Goal: Task Accomplishment & Management: Complete application form

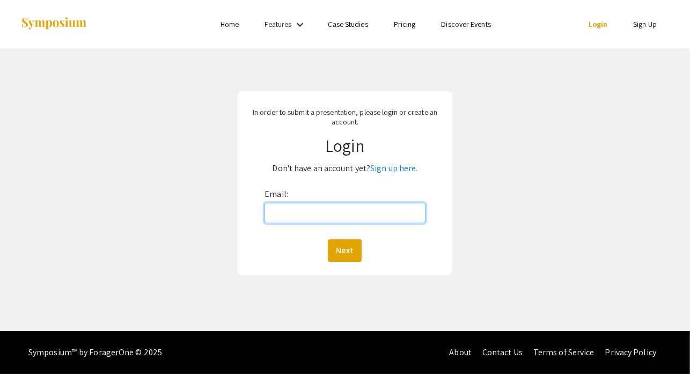
click at [374, 214] on input "Email:" at bounding box center [345, 213] width 161 height 20
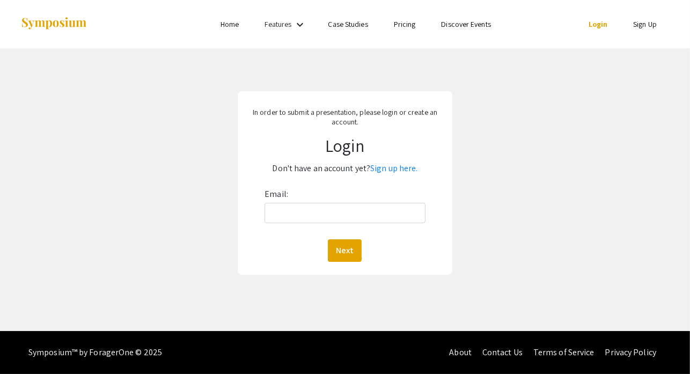
click at [389, 167] on link "Sign up here." at bounding box center [393, 168] width 47 height 11
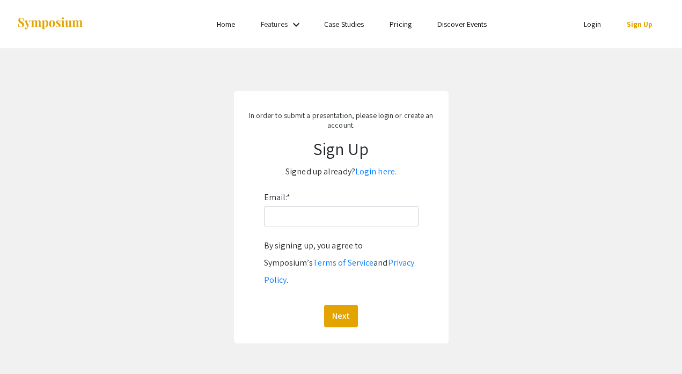
click at [380, 170] on link "Login here." at bounding box center [375, 171] width 41 height 11
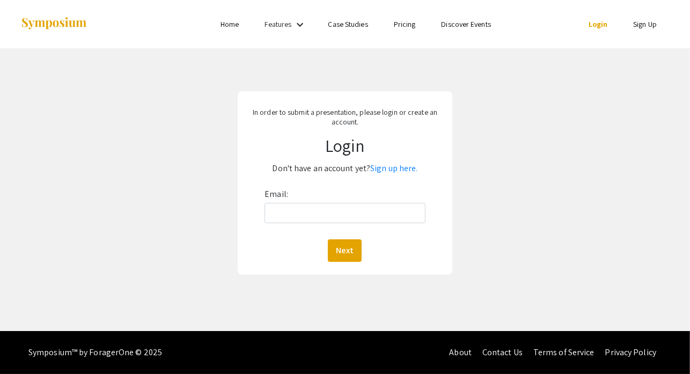
click at [377, 167] on link "Sign up here." at bounding box center [393, 168] width 47 height 11
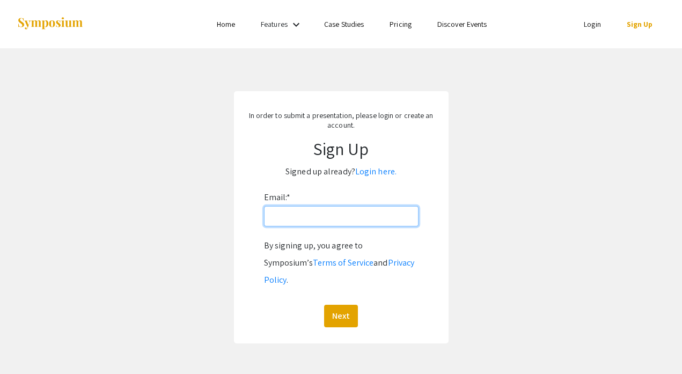
click at [356, 216] on input "Email: *" at bounding box center [341, 216] width 155 height 20
type input "[EMAIL_ADDRESS][DOMAIN_NAME]"
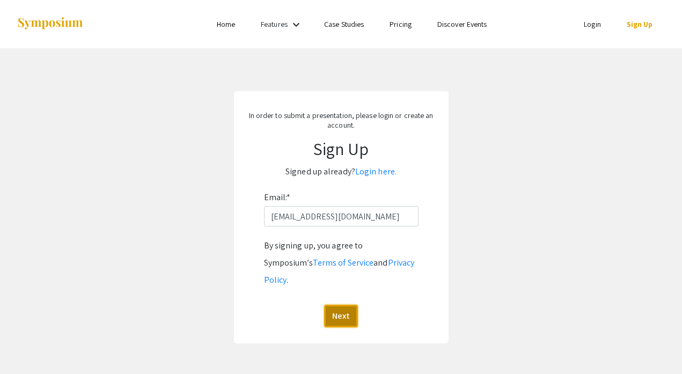
click at [345, 305] on button "Next" at bounding box center [341, 316] width 34 height 23
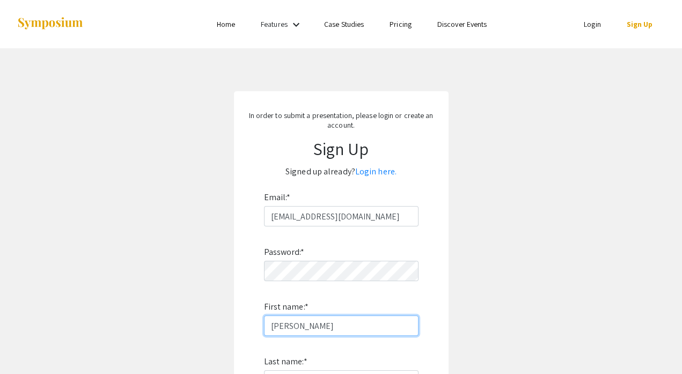
type input "[PERSON_NAME]"
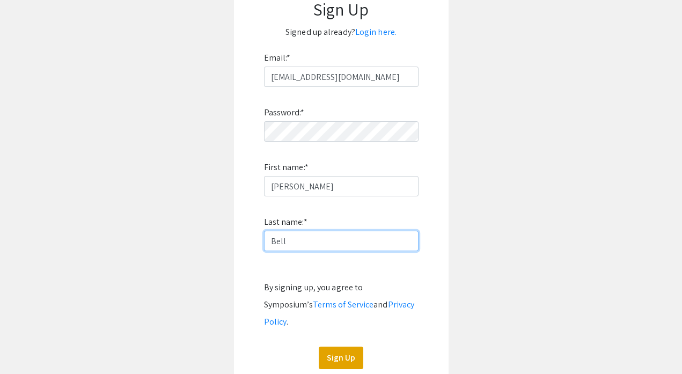
scroll to position [178, 0]
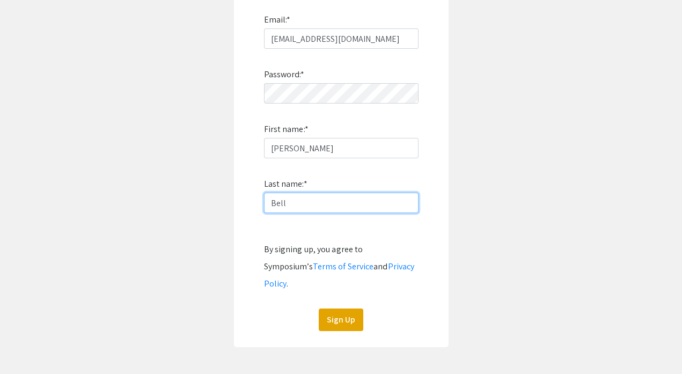
type input "Bell"
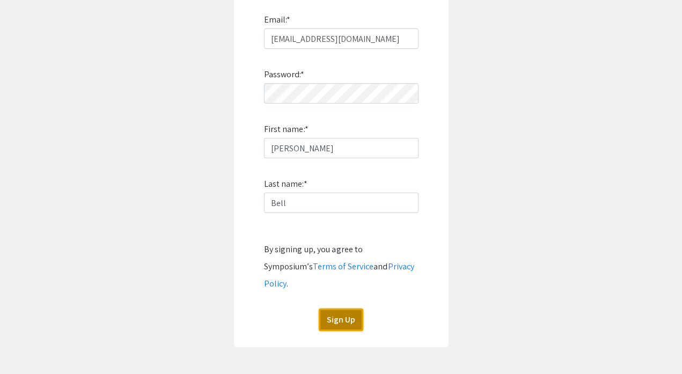
click at [346, 309] on button "Sign Up" at bounding box center [341, 320] width 45 height 23
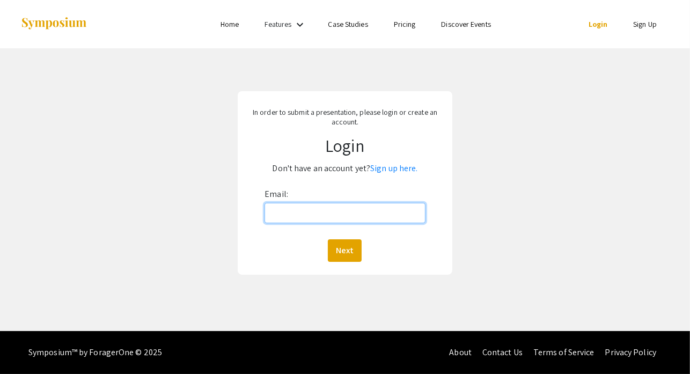
click at [351, 216] on input "Email:" at bounding box center [345, 213] width 161 height 20
type input "[EMAIL_ADDRESS][DOMAIN_NAME]"
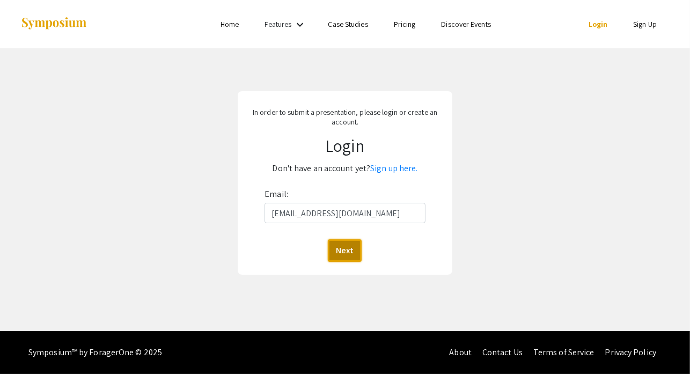
click at [350, 261] on button "Next" at bounding box center [345, 250] width 34 height 23
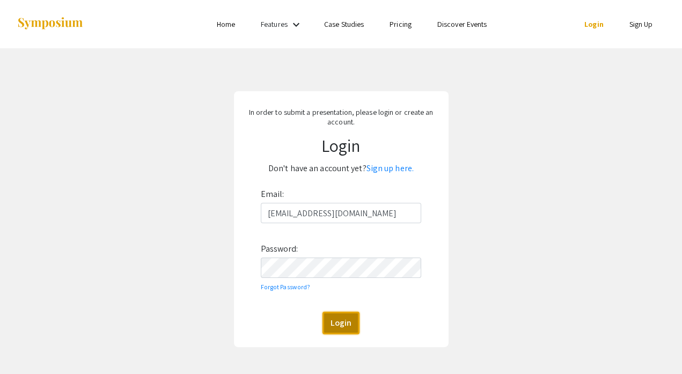
click at [342, 323] on button "Login" at bounding box center [341, 323] width 37 height 23
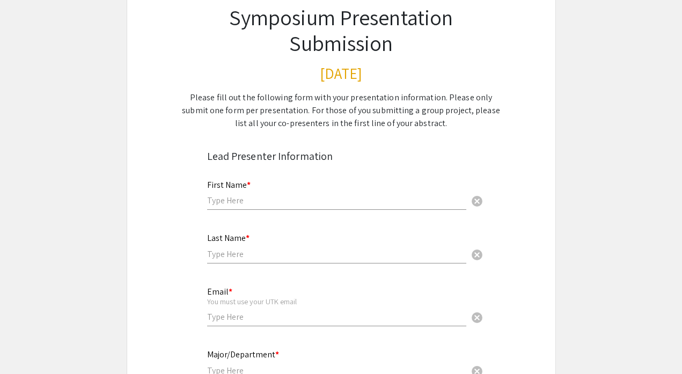
scroll to position [161, 0]
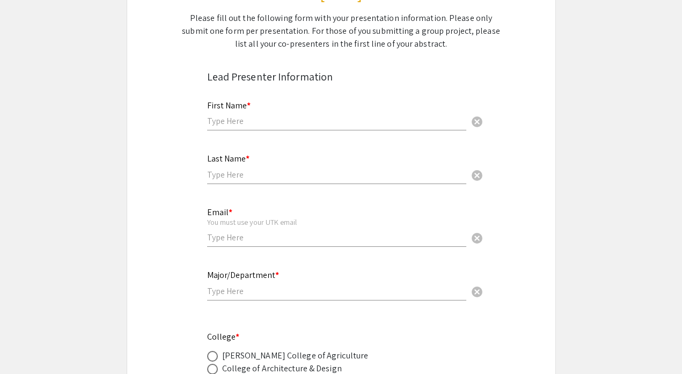
click at [322, 123] on input "text" at bounding box center [336, 120] width 259 height 11
type input "[PERSON_NAME]"
type input "Bell"
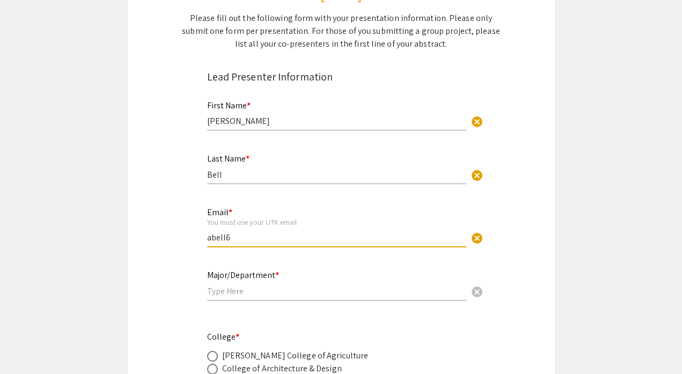
type input "[EMAIL_ADDRESS][DOMAIN_NAME]"
click at [288, 292] on input "text" at bounding box center [336, 291] width 259 height 11
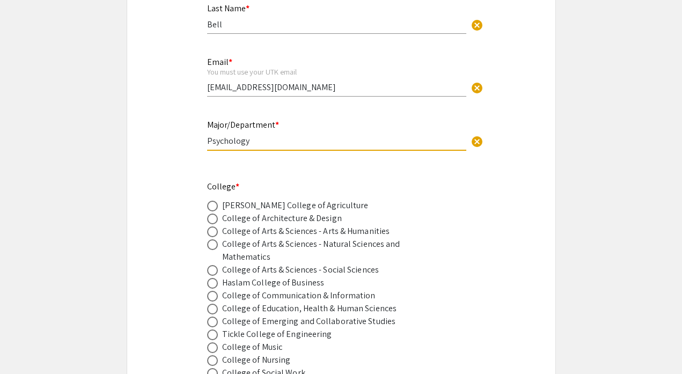
scroll to position [322, 0]
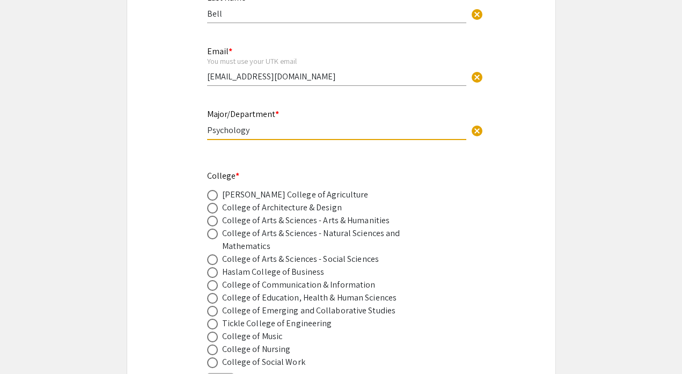
type input "Psychology"
click at [257, 260] on div "College of Arts & Sciences - Social Sciences" at bounding box center [300, 259] width 157 height 13
click at [214, 261] on span at bounding box center [212, 259] width 11 height 11
click at [214, 261] on input "radio" at bounding box center [212, 259] width 11 height 11
radio input "true"
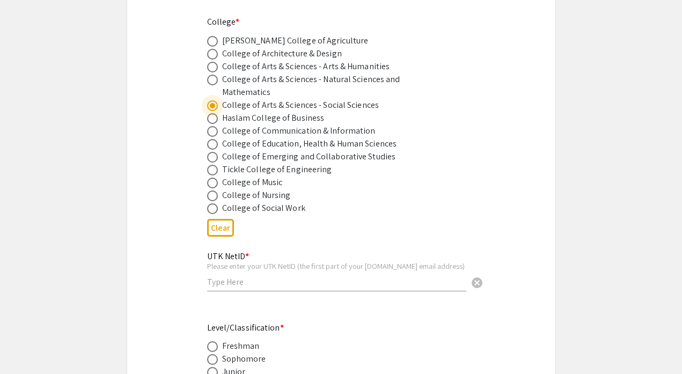
scroll to position [537, 0]
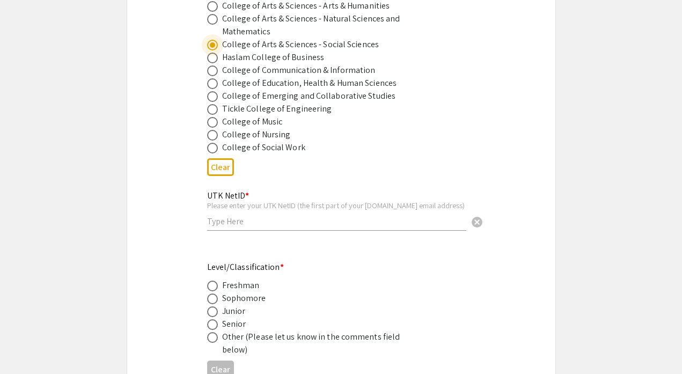
click at [250, 227] on div "UTK NetID * Please enter your UTK NetID (the first part of your [DOMAIN_NAME] e…" at bounding box center [336, 205] width 259 height 50
type input "abell69"
click at [213, 330] on span at bounding box center [212, 324] width 11 height 11
click at [213, 330] on input "radio" at bounding box center [212, 324] width 11 height 11
radio input "true"
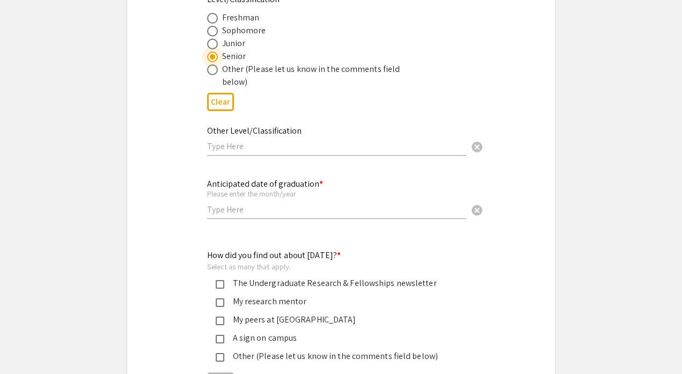
scroll to position [805, 0]
click at [263, 213] on input "text" at bounding box center [336, 208] width 259 height 11
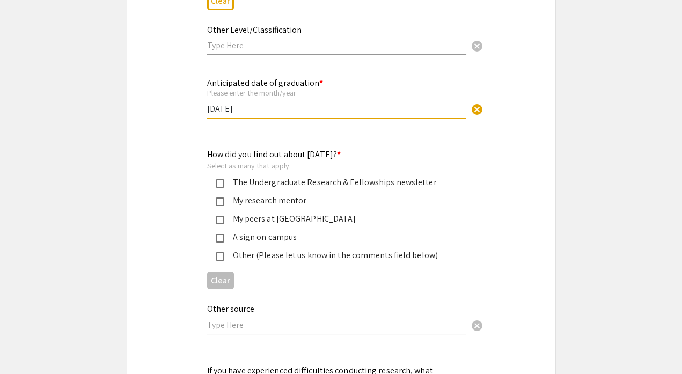
scroll to position [913, 0]
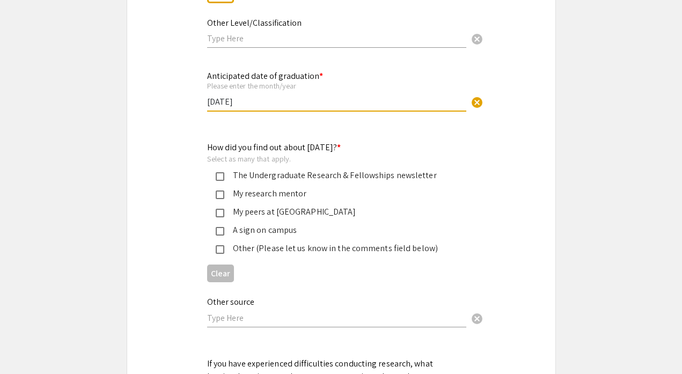
type input "[DATE]"
click at [222, 192] on mat-pseudo-checkbox at bounding box center [220, 195] width 9 height 9
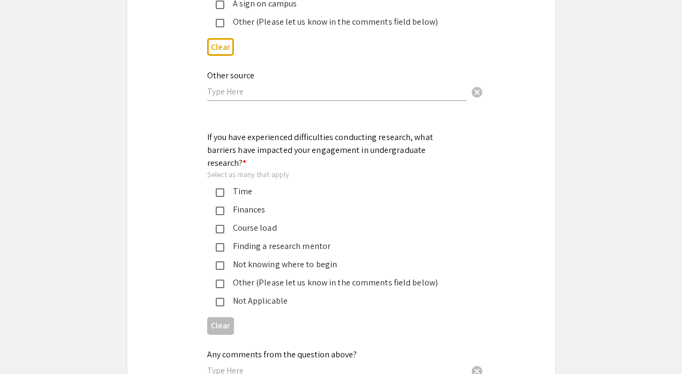
scroll to position [1181, 0]
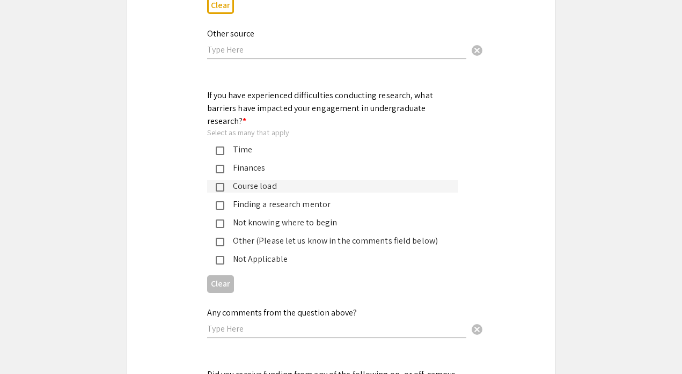
click at [221, 183] on mat-pseudo-checkbox at bounding box center [220, 187] width 9 height 9
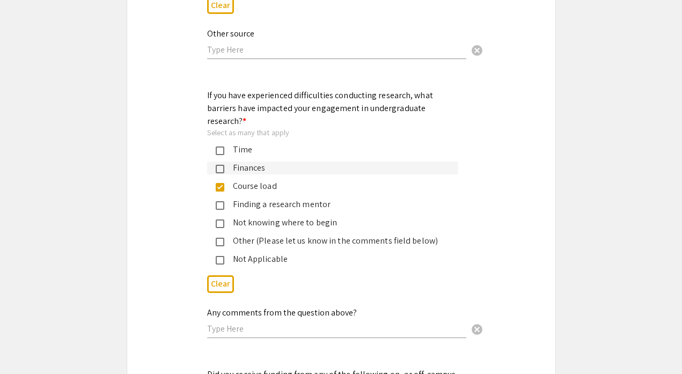
click at [221, 165] on mat-pseudo-checkbox at bounding box center [220, 169] width 9 height 9
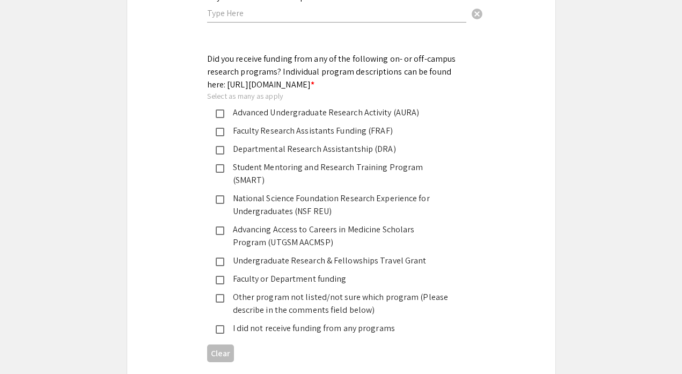
scroll to position [1503, 0]
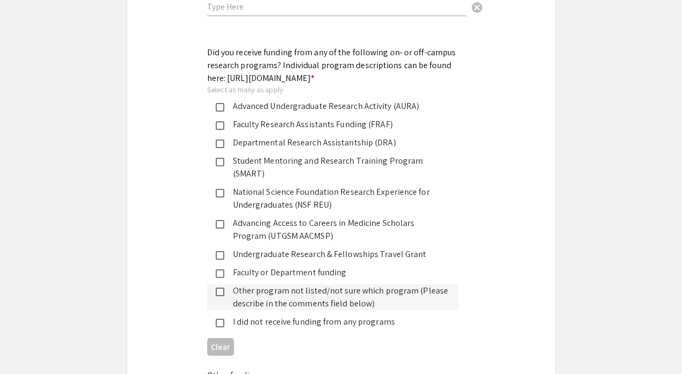
click at [218, 288] on mat-pseudo-checkbox at bounding box center [220, 292] width 9 height 9
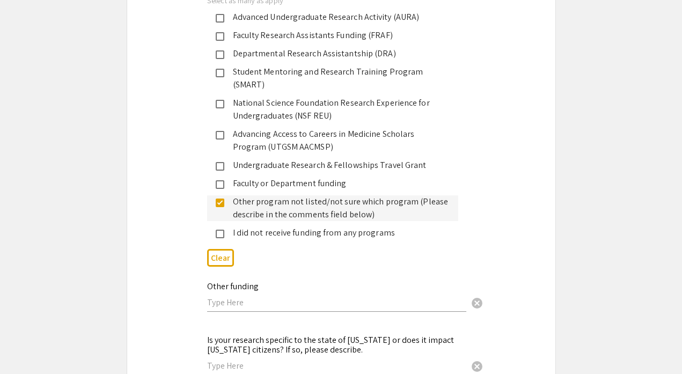
scroll to position [1664, 0]
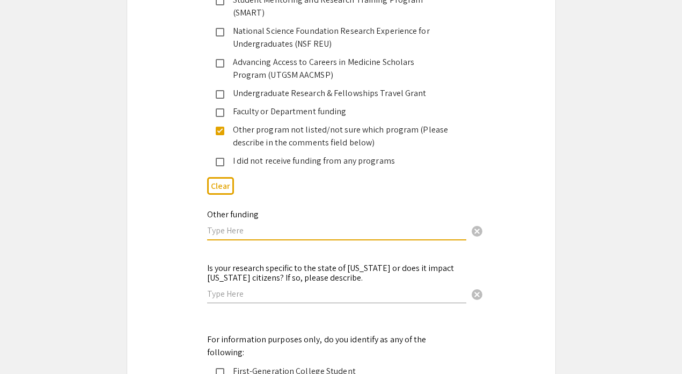
click at [257, 225] on input "text" at bounding box center [336, 230] width 259 height 11
type input "Grant"
click at [244, 288] on input "text" at bounding box center [336, 293] width 259 height 11
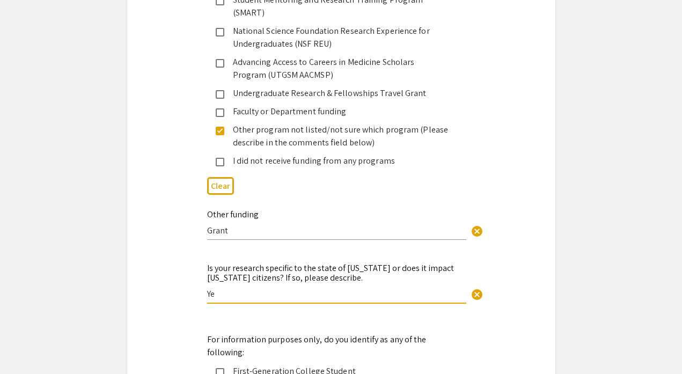
type input "Y"
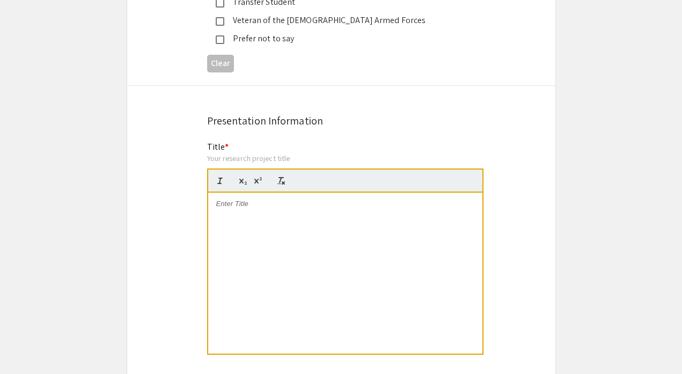
scroll to position [2094, 0]
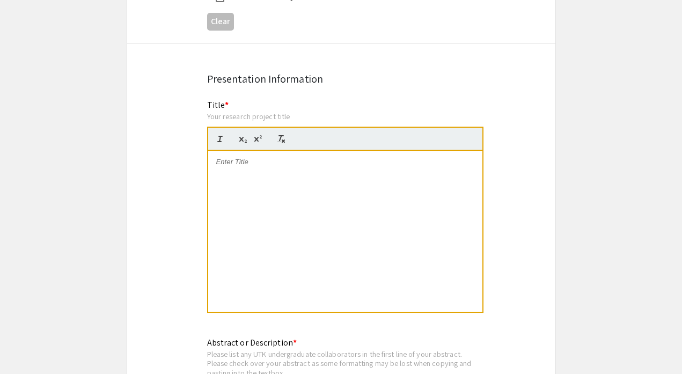
click at [253, 112] on div "Your research project title" at bounding box center [345, 117] width 276 height 10
click at [253, 157] on p at bounding box center [345, 162] width 258 height 10
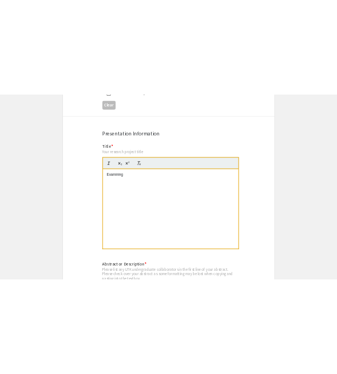
scroll to position [2068, 0]
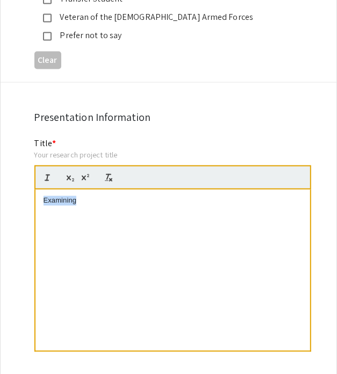
drag, startPoint x: 99, startPoint y: 168, endPoint x: 19, endPoint y: 162, distance: 80.2
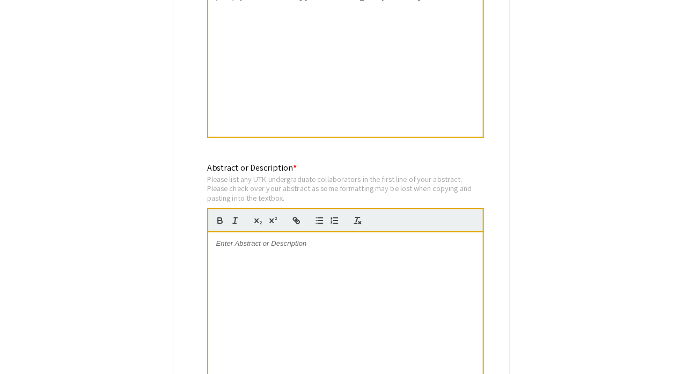
scroll to position [2283, 0]
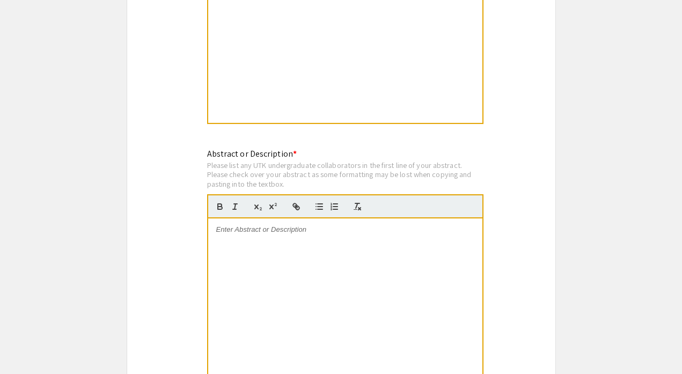
click at [330, 225] on p at bounding box center [345, 230] width 258 height 10
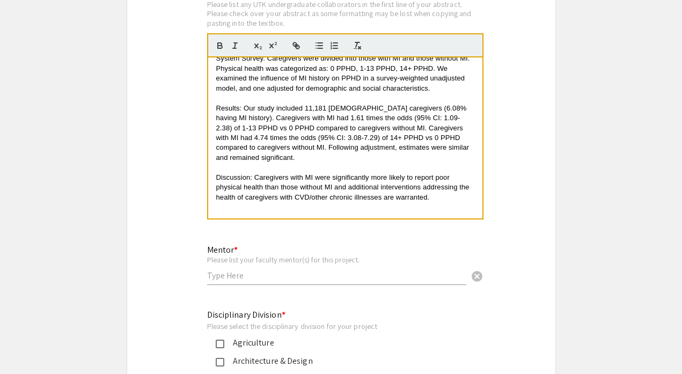
scroll to position [2551, 0]
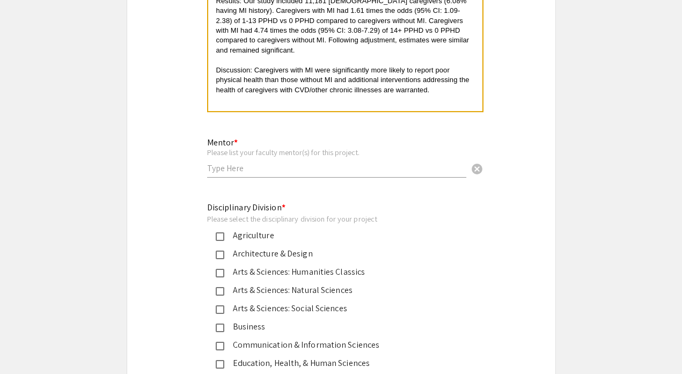
click at [337, 163] on input "text" at bounding box center [336, 168] width 259 height 11
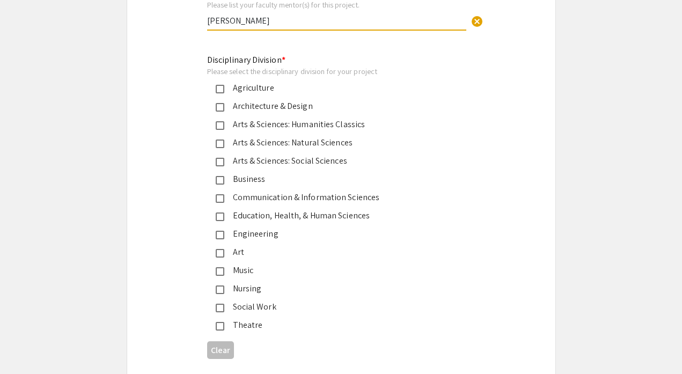
scroll to position [2712, 0]
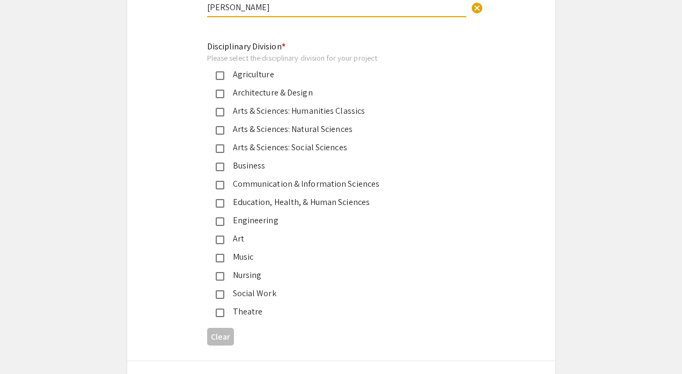
type input "[PERSON_NAME]"
click at [222, 199] on mat-pseudo-checkbox at bounding box center [220, 203] width 9 height 9
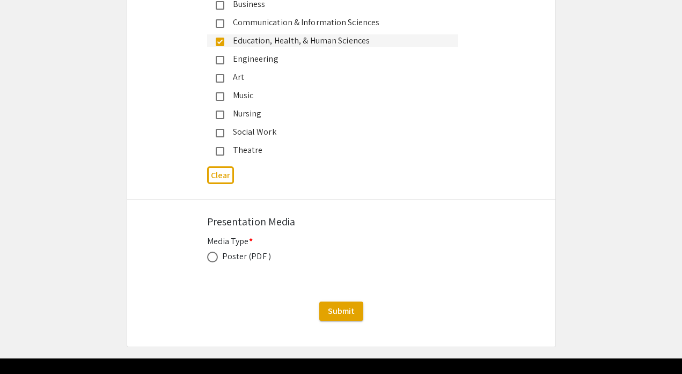
scroll to position [2874, 0]
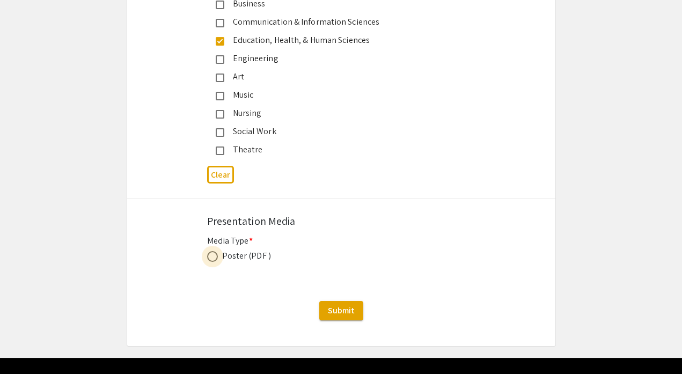
click at [216, 251] on span at bounding box center [212, 256] width 11 height 11
click at [216, 251] on input "radio" at bounding box center [212, 256] width 11 height 11
radio input "true"
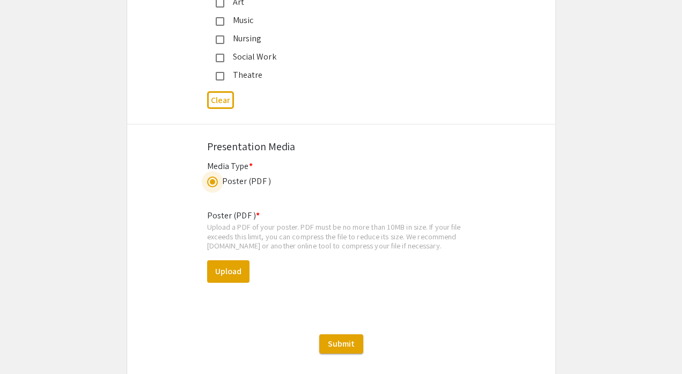
scroll to position [2982, 0]
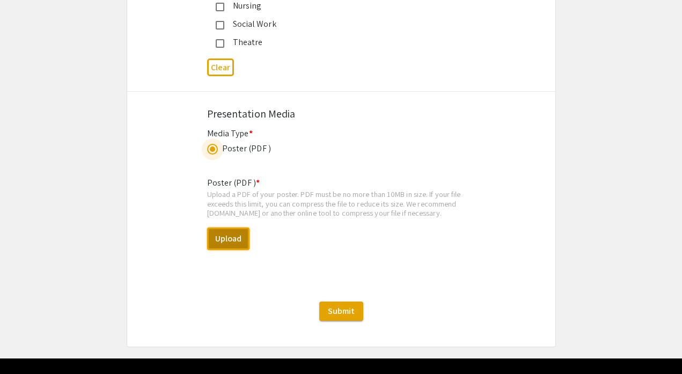
click at [224, 228] on button "Upload" at bounding box center [228, 239] width 42 height 23
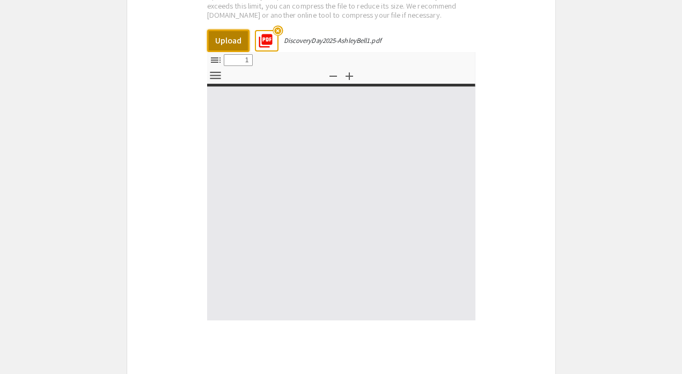
scroll to position [3196, 0]
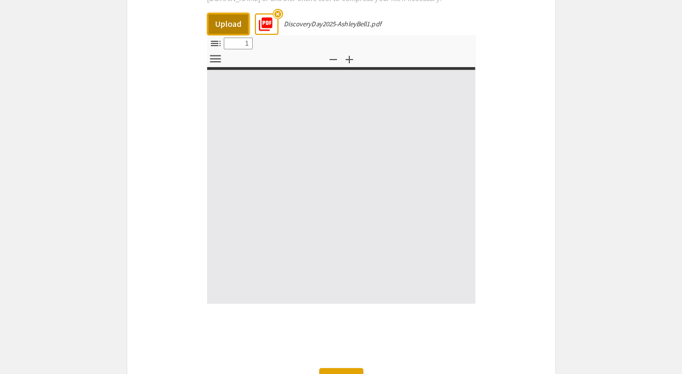
select select "custom"
type input "0"
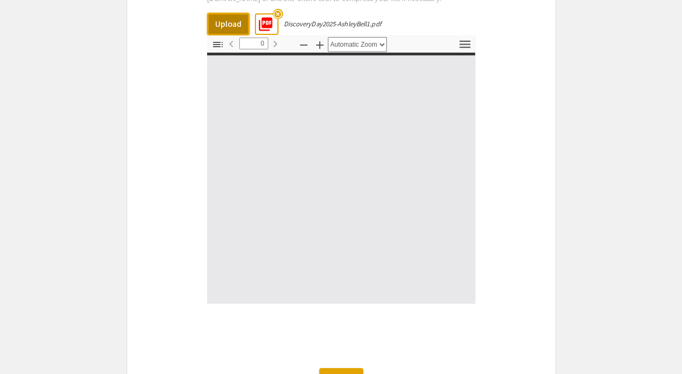
select select "custom"
type input "1"
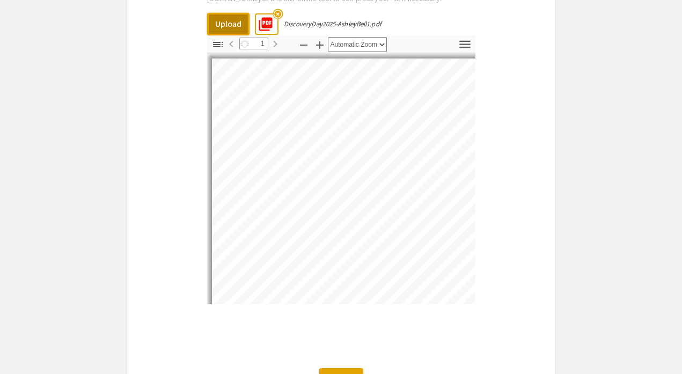
select select "auto"
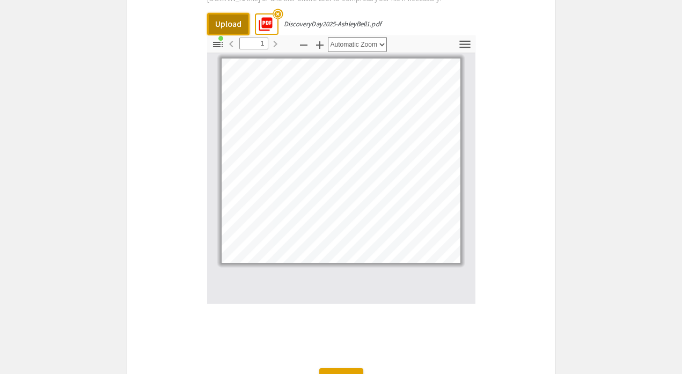
scroll to position [3263, 0]
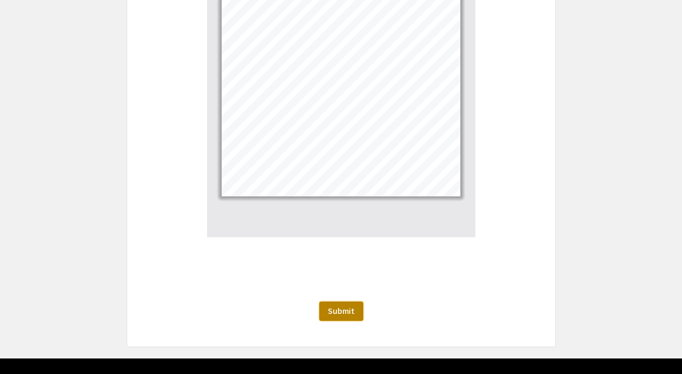
click at [356, 302] on button "Submit" at bounding box center [341, 311] width 44 height 19
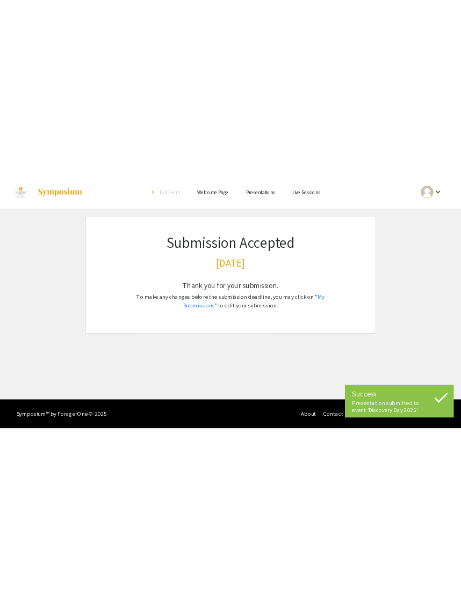
scroll to position [0, 0]
